Goal: Task Accomplishment & Management: Manage account settings

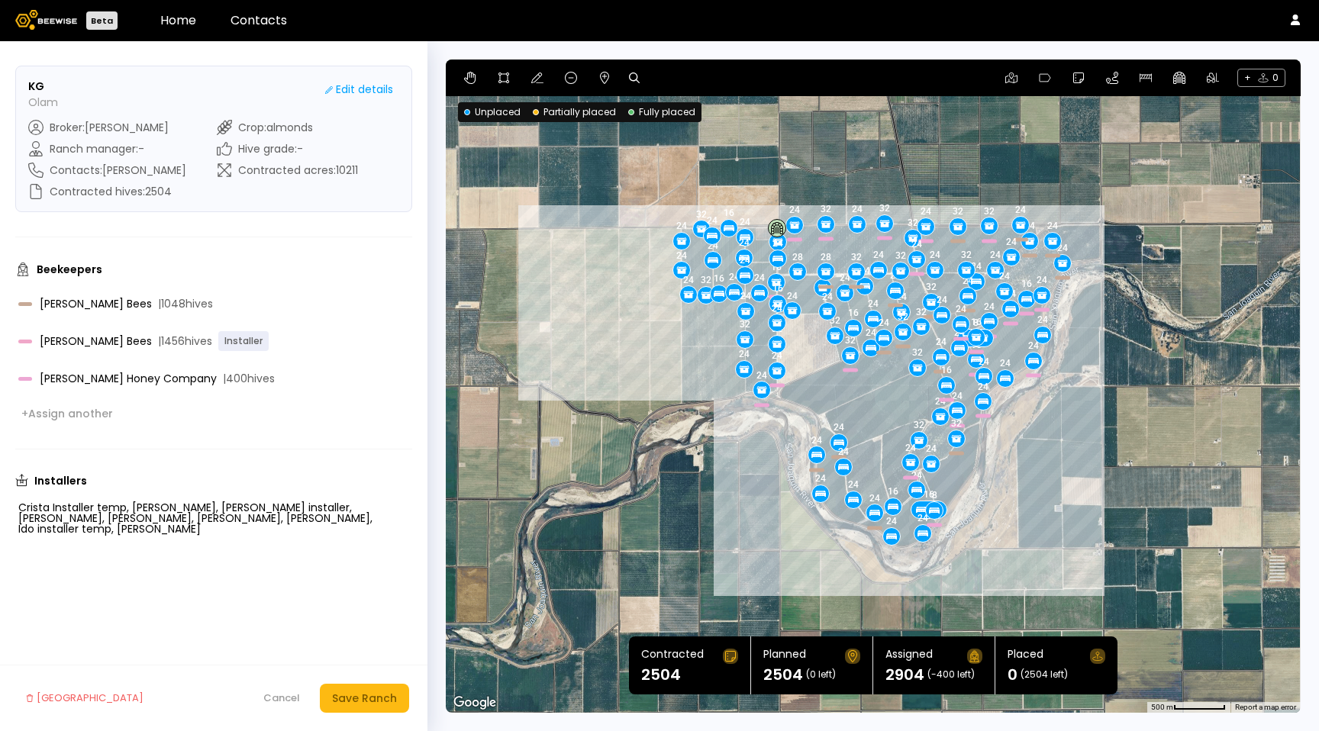
click at [594, 83] on div "+ 0" at bounding box center [873, 78] width 855 height 37
click at [601, 82] on icon at bounding box center [604, 78] width 12 height 12
click at [820, 161] on div "24 24 32 16 16 16 24 24 24 24 32 24 32 24 24 24 24 24 24 24 24 24 24 24 24 24 8…" at bounding box center [873, 386] width 855 height 653
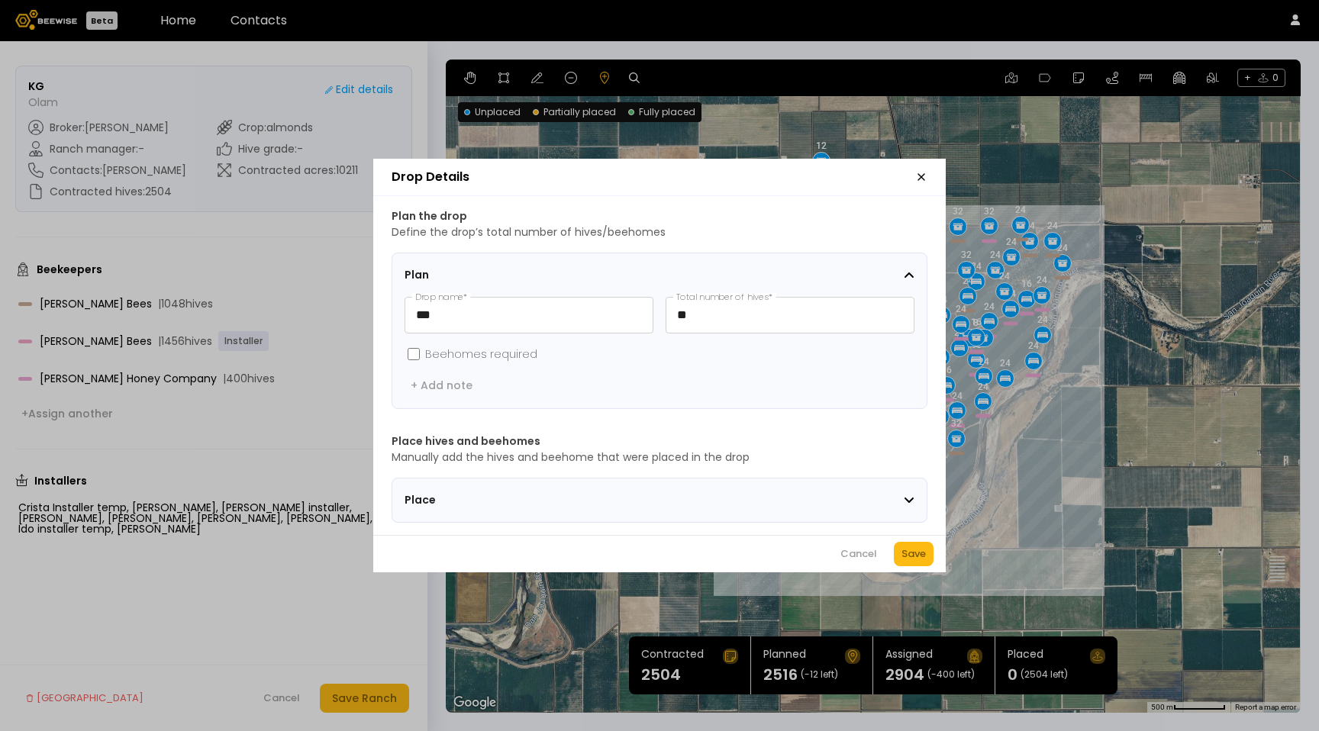
click at [866, 562] on div "Cancel" at bounding box center [858, 553] width 37 height 15
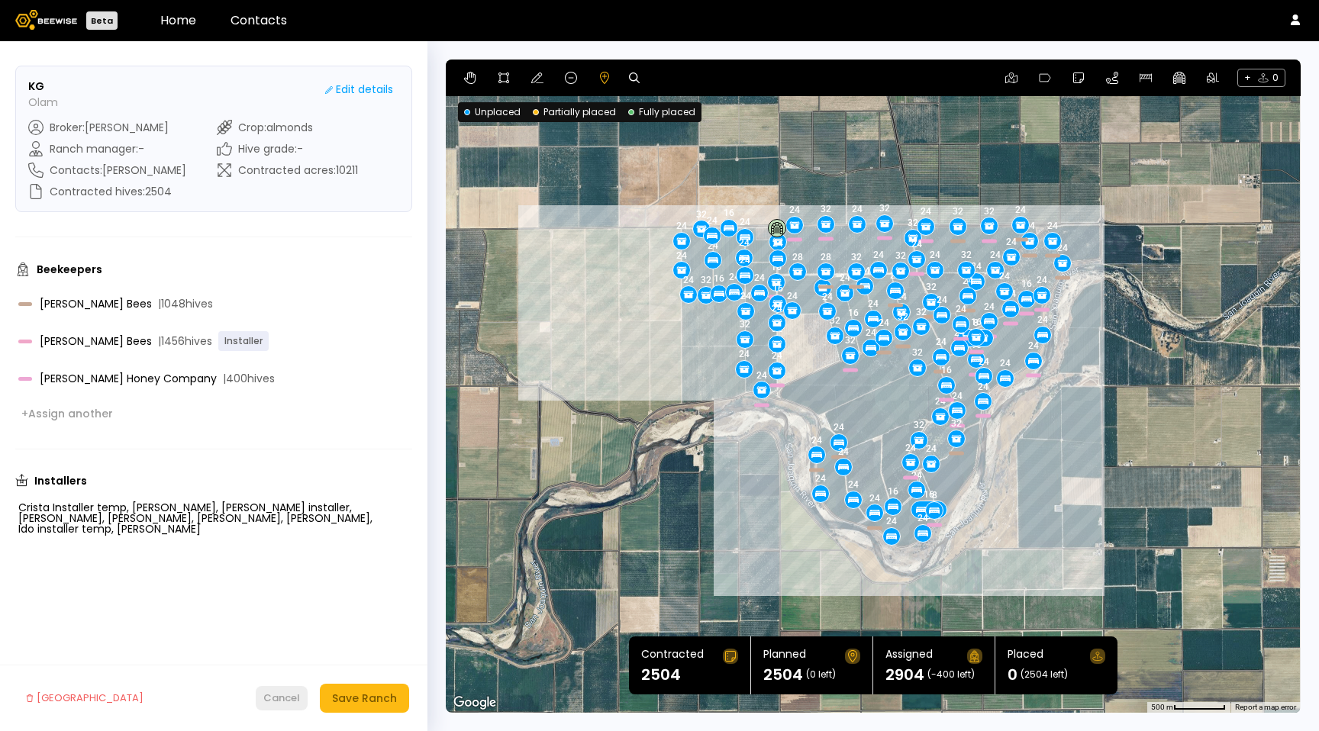
click at [270, 690] on button "Cancel" at bounding box center [282, 698] width 52 height 24
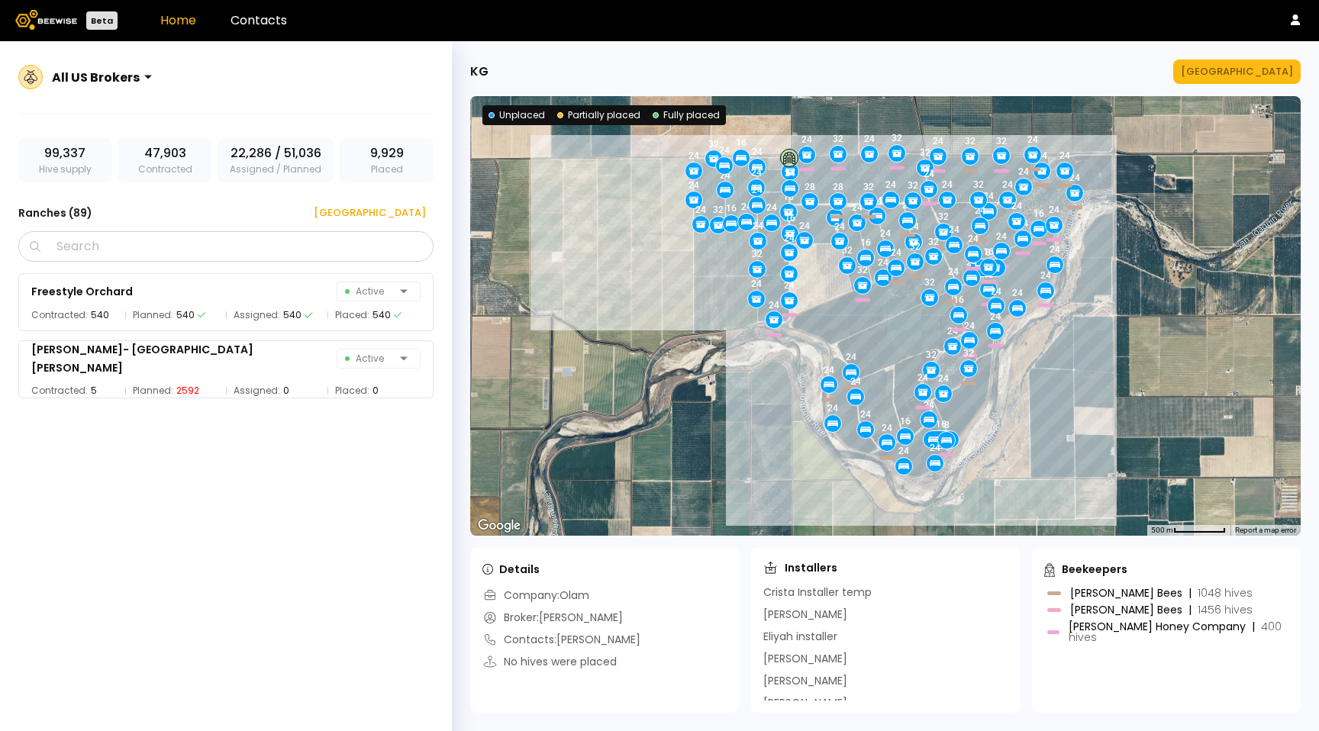
scroll to position [3096, 0]
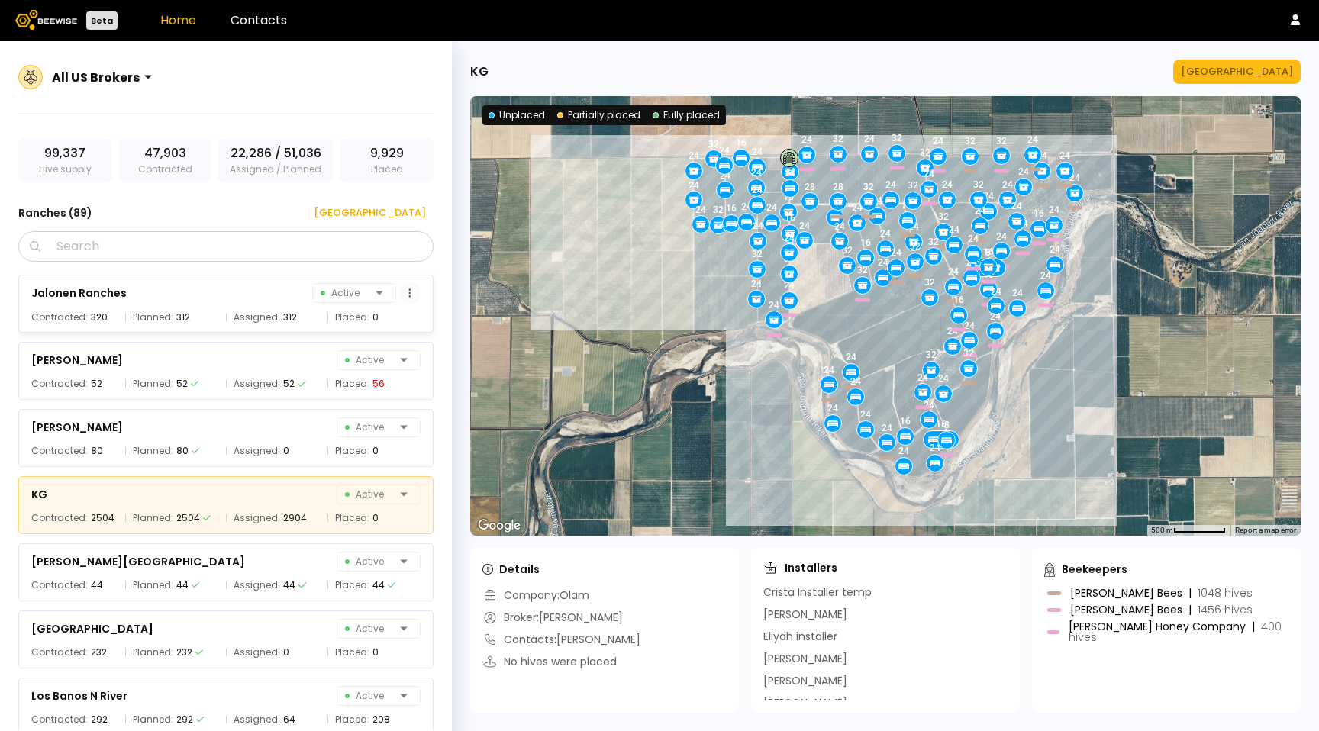
click at [411, 289] on button at bounding box center [409, 292] width 21 height 21
click at [438, 247] on div "All US Brokers 99,337 Hive supply 47,903 Contracted 22,286 / 51,036 Assigned / …" at bounding box center [226, 404] width 452 height 727
click at [1276, 66] on div "Manage Ranch" at bounding box center [1237, 71] width 112 height 15
